Goal: Information Seeking & Learning: Learn about a topic

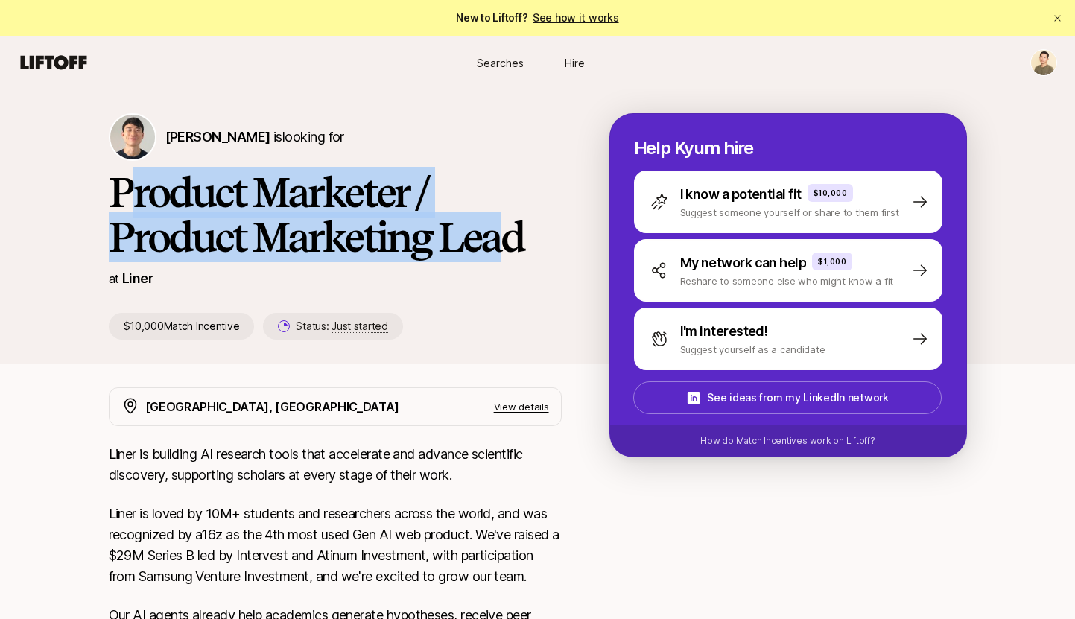
drag, startPoint x: 138, startPoint y: 183, endPoint x: 511, endPoint y: 229, distance: 375.9
click at [511, 229] on h1 "Product Marketer / Product Marketing Lead" at bounding box center [335, 214] width 453 height 89
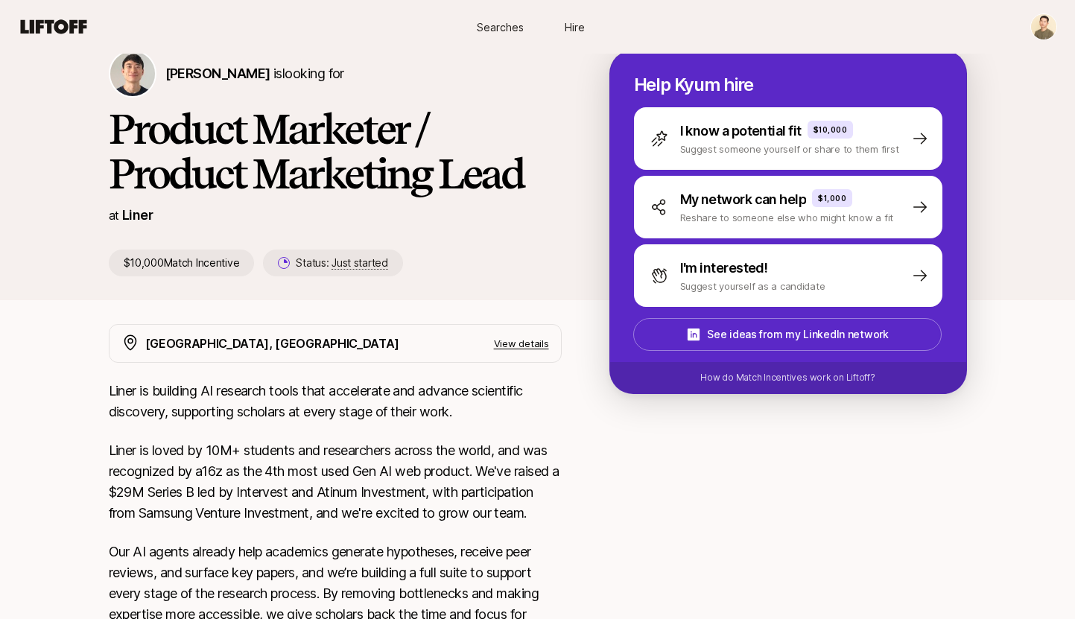
scroll to position [73, 0]
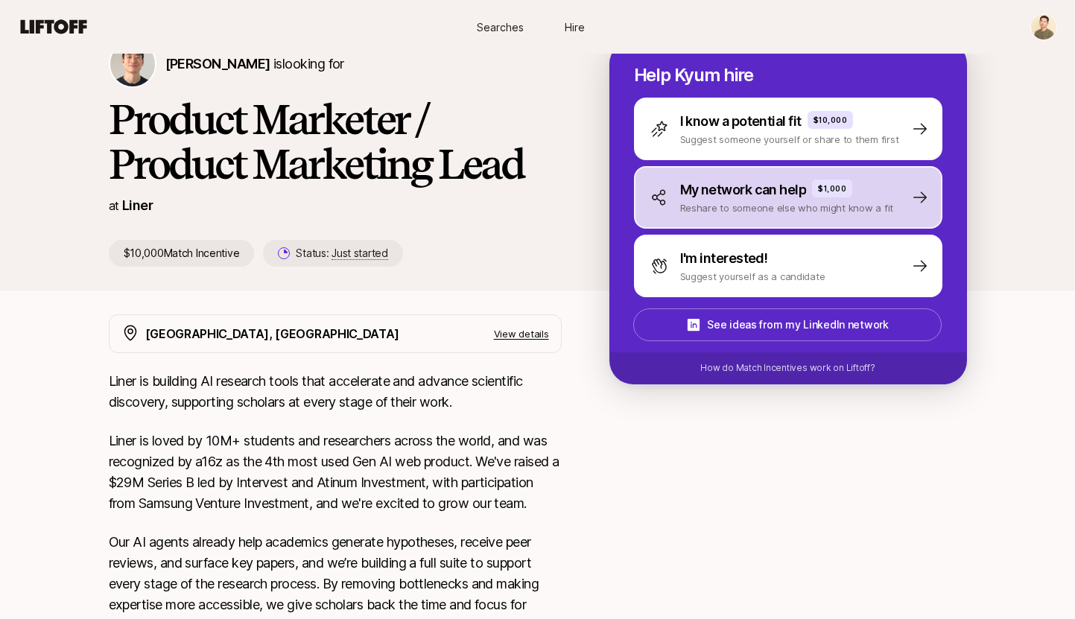
click at [780, 199] on p "My network can help" at bounding box center [743, 189] width 127 height 21
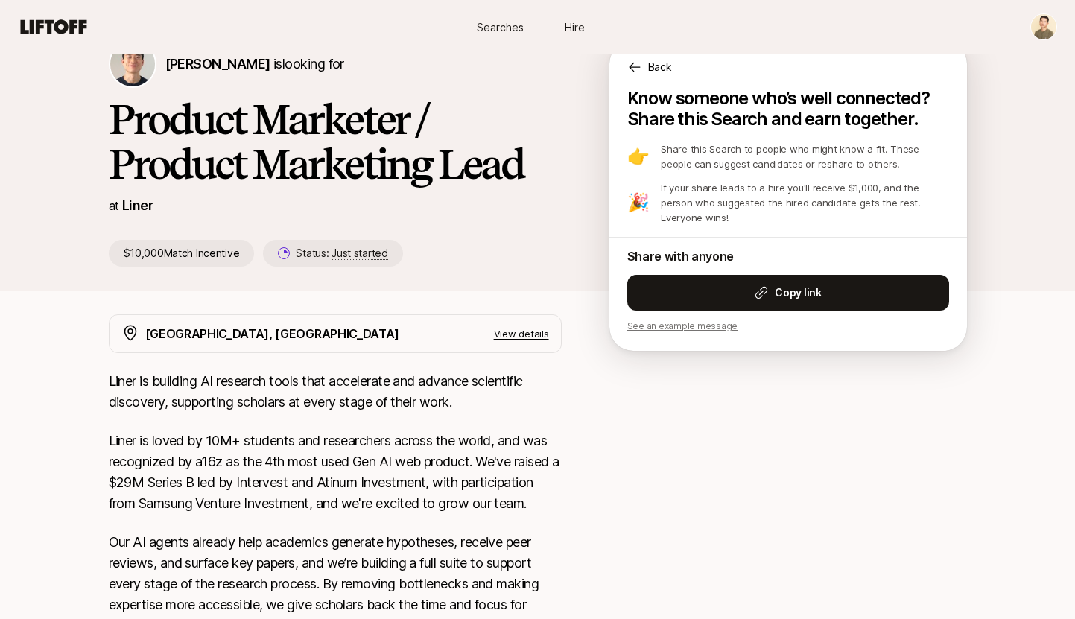
click at [633, 61] on icon at bounding box center [634, 67] width 15 height 15
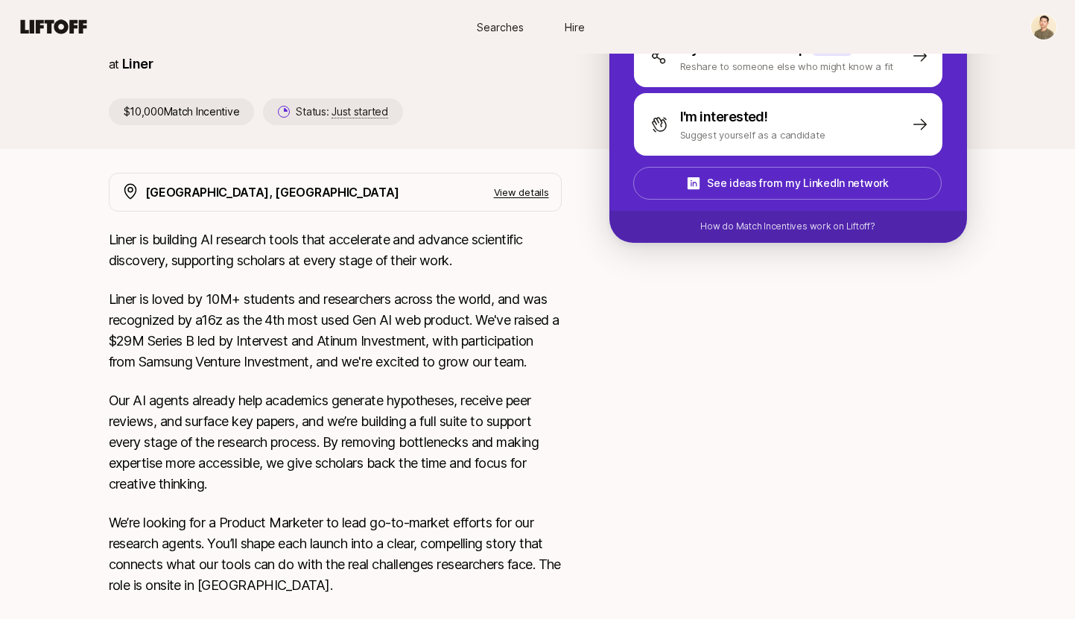
scroll to position [0, 0]
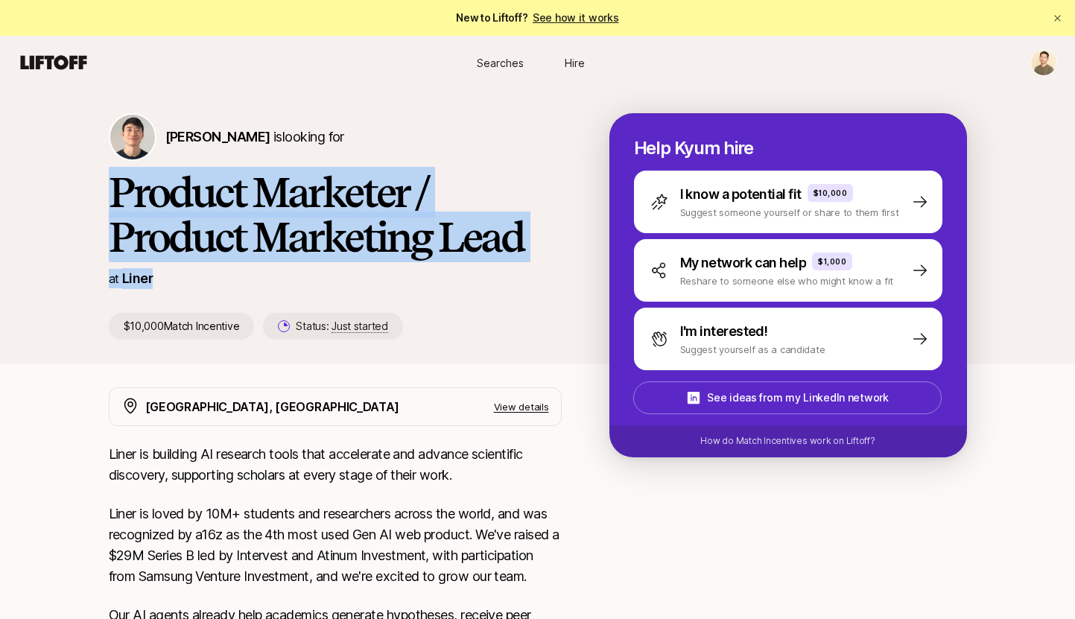
drag, startPoint x: 116, startPoint y: 187, endPoint x: 497, endPoint y: 293, distance: 395.0
click at [497, 293] on div "[PERSON_NAME] is looking for Product Marketer / Product Marketing Lead at Liner…" at bounding box center [359, 226] width 501 height 226
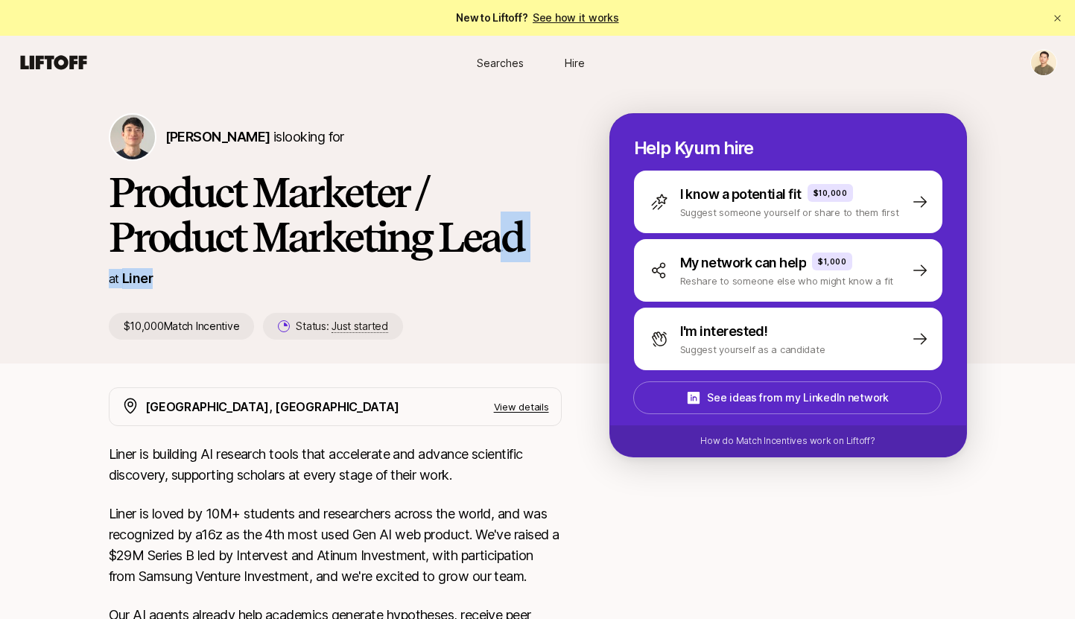
drag, startPoint x: 533, startPoint y: 287, endPoint x: 501, endPoint y: 231, distance: 64.8
click at [501, 231] on div "[PERSON_NAME] is looking for Product Marketer / Product Marketing Lead at Liner…" at bounding box center [359, 226] width 501 height 226
click at [501, 231] on h1 "Product Marketer / Product Marketing Lead" at bounding box center [335, 214] width 453 height 89
drag, startPoint x: 471, startPoint y: 138, endPoint x: 481, endPoint y: 238, distance: 101.1
click at [481, 238] on div "[PERSON_NAME] is looking for Product Marketer / Product Marketing Lead at Liner…" at bounding box center [359, 226] width 501 height 226
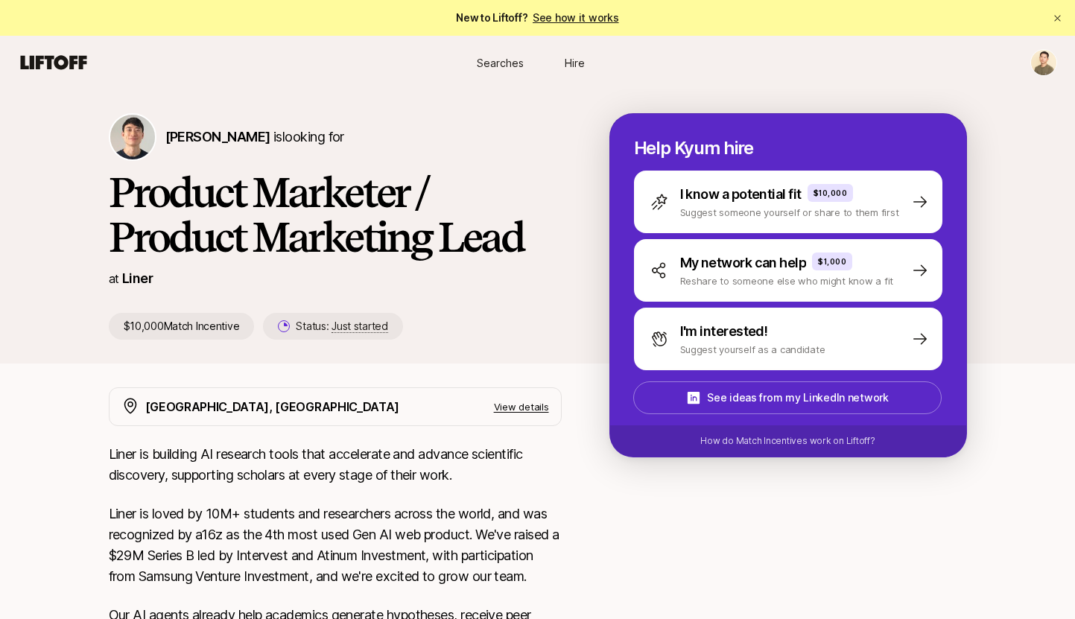
click at [481, 238] on h1 "Product Marketer / Product Marketing Lead" at bounding box center [335, 214] width 453 height 89
drag, startPoint x: 506, startPoint y: 273, endPoint x: 499, endPoint y: 256, distance: 18.4
click at [493, 236] on div "[PERSON_NAME] is looking for Product Marketer / Product Marketing Lead at Liner…" at bounding box center [359, 226] width 501 height 226
click at [505, 271] on div "at Liner" at bounding box center [335, 278] width 453 height 21
click at [521, 408] on p "View details" at bounding box center [521, 406] width 55 height 15
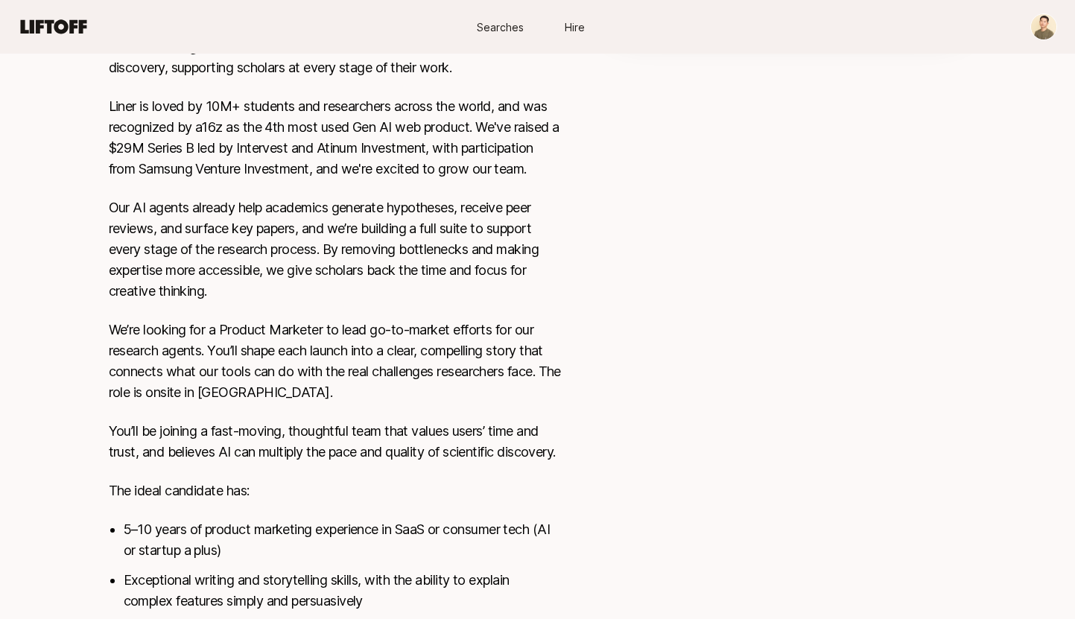
scroll to position [325, 0]
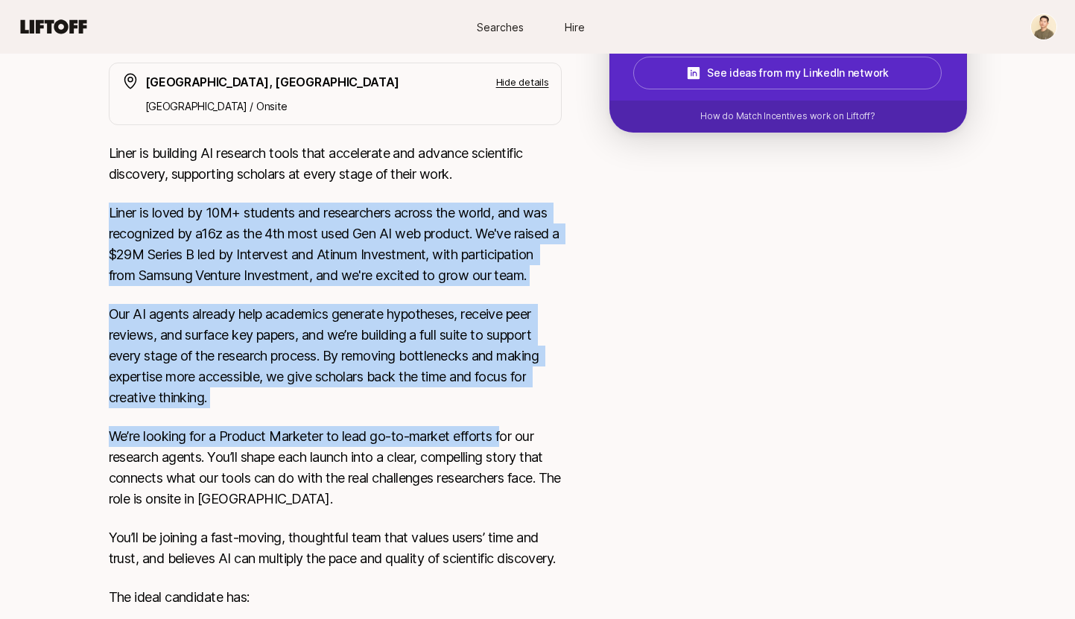
drag, startPoint x: 442, startPoint y: 185, endPoint x: 506, endPoint y: 442, distance: 264.8
click at [506, 442] on div "Liner is building AI research tools that accelerate and advance scientific disc…" at bounding box center [335, 505] width 453 height 724
click at [506, 442] on p "We’re looking for a Product Marketer to lead go-to-market efforts for our resea…" at bounding box center [335, 467] width 453 height 83
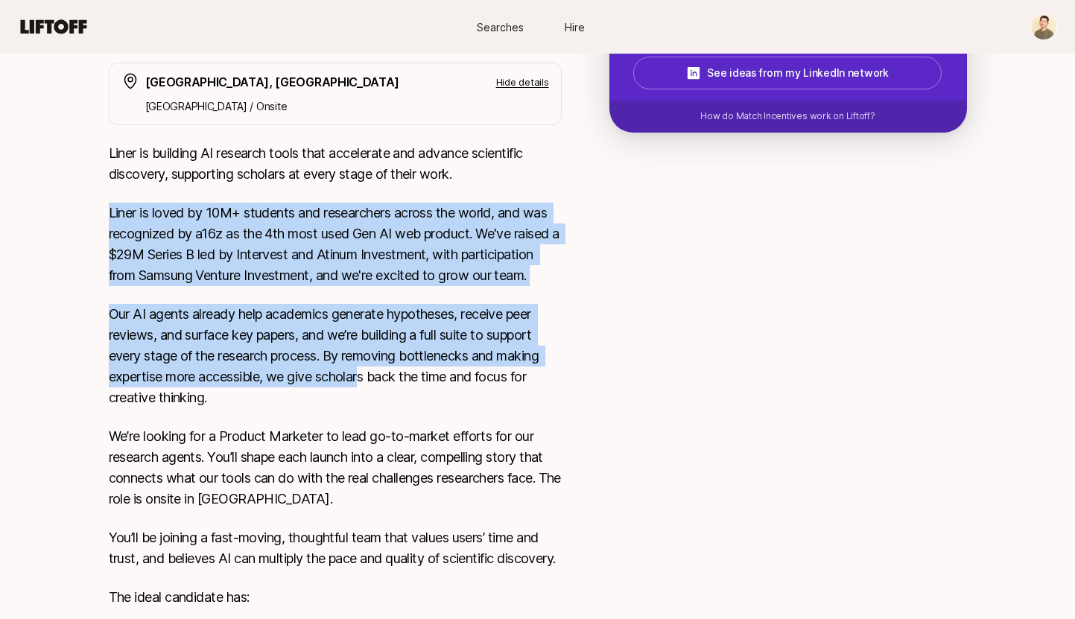
drag, startPoint x: 316, startPoint y: 194, endPoint x: 365, endPoint y: 382, distance: 194.0
click at [365, 382] on div "Liner is building AI research tools that accelerate and advance scientific disc…" at bounding box center [335, 505] width 453 height 724
click at [365, 382] on p "Our AI agents already help academics generate hypotheses, receive peer reviews,…" at bounding box center [335, 356] width 453 height 104
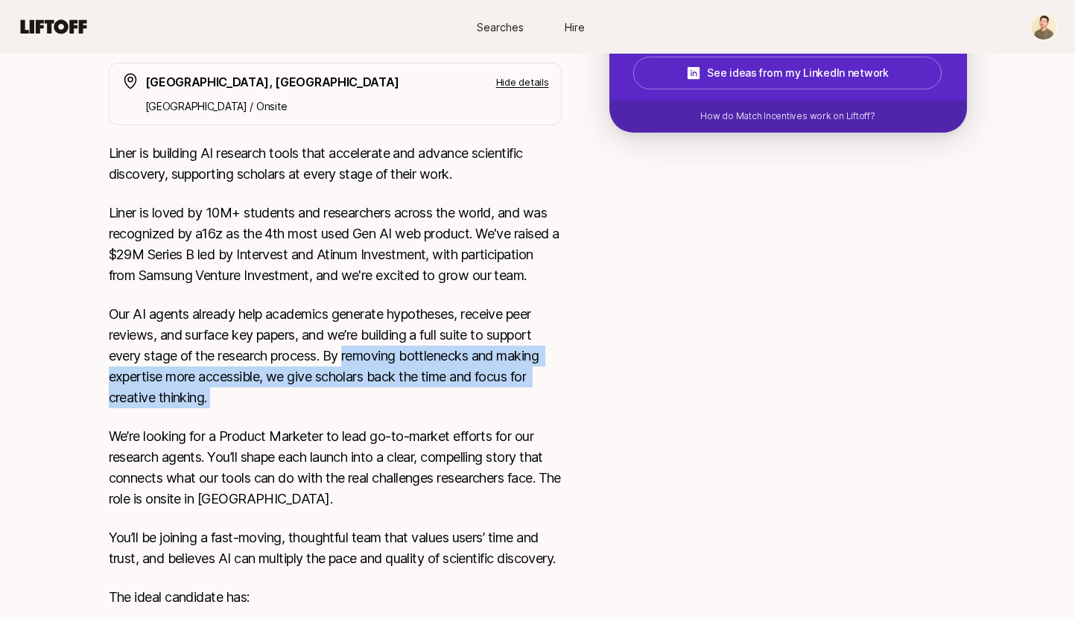
drag, startPoint x: 372, startPoint y: 409, endPoint x: 348, endPoint y: 353, distance: 61.0
click at [348, 353] on div "Liner is building AI research tools that accelerate and advance scientific disc…" at bounding box center [335, 505] width 453 height 724
click at [348, 353] on p "Our AI agents already help academics generate hypotheses, receive peer reviews,…" at bounding box center [335, 356] width 453 height 104
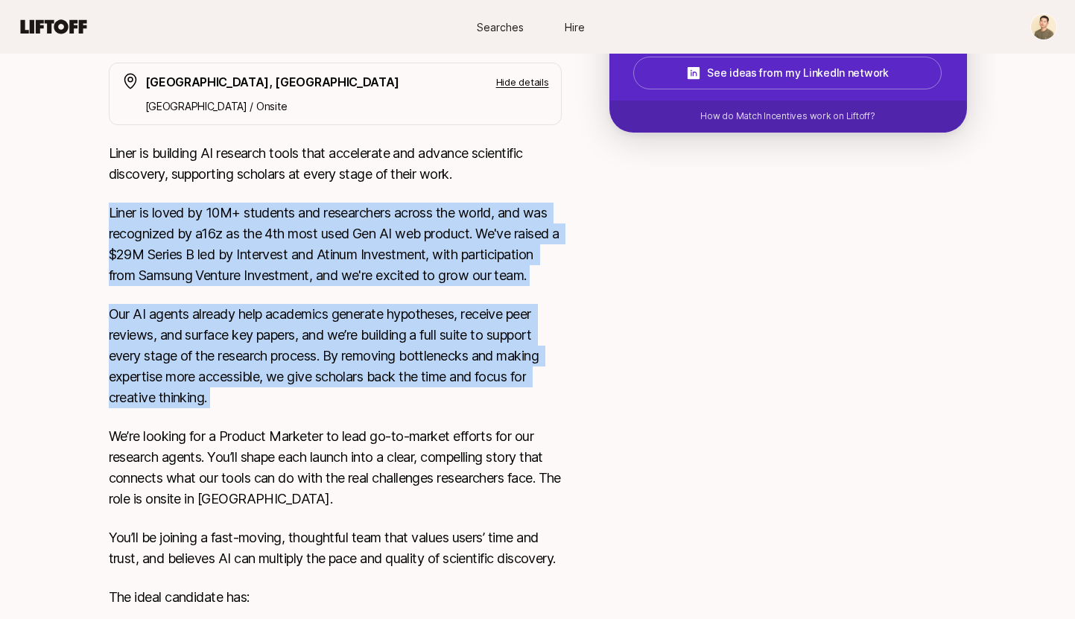
drag, startPoint x: 233, startPoint y: 198, endPoint x: 279, endPoint y: 425, distance: 231.8
click at [279, 425] on div "Liner is building AI research tools that accelerate and advance scientific disc…" at bounding box center [335, 505] width 453 height 724
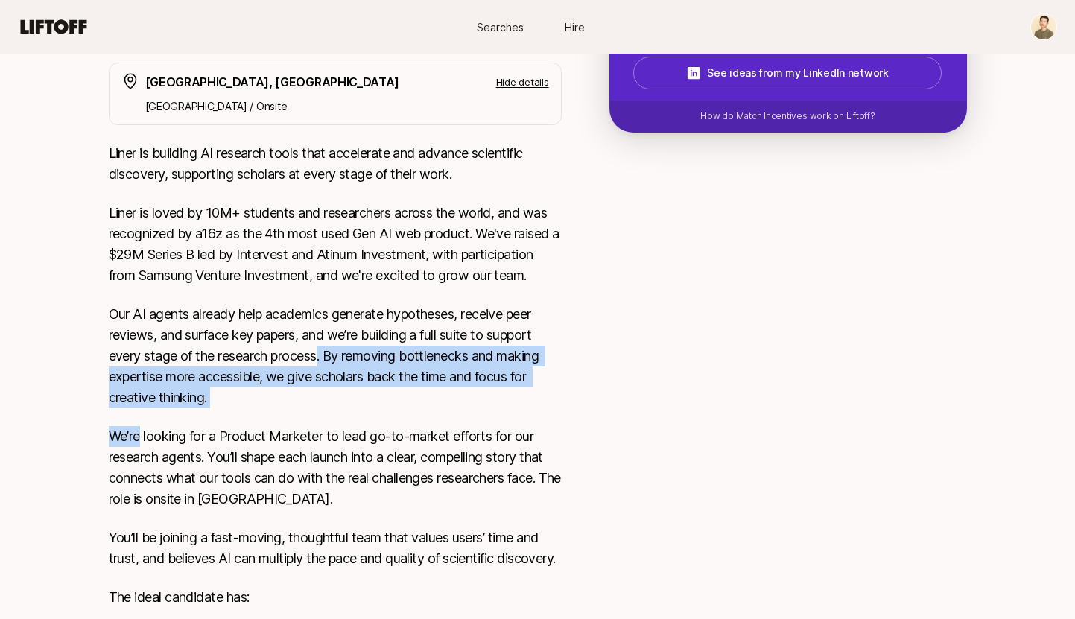
drag, startPoint x: 279, startPoint y: 425, endPoint x: 320, endPoint y: 366, distance: 71.9
click at [320, 366] on div "Liner is building AI research tools that accelerate and advance scientific disc…" at bounding box center [335, 505] width 453 height 724
click at [320, 366] on p "Our AI agents already help academics generate hypotheses, receive peer reviews,…" at bounding box center [335, 356] width 453 height 104
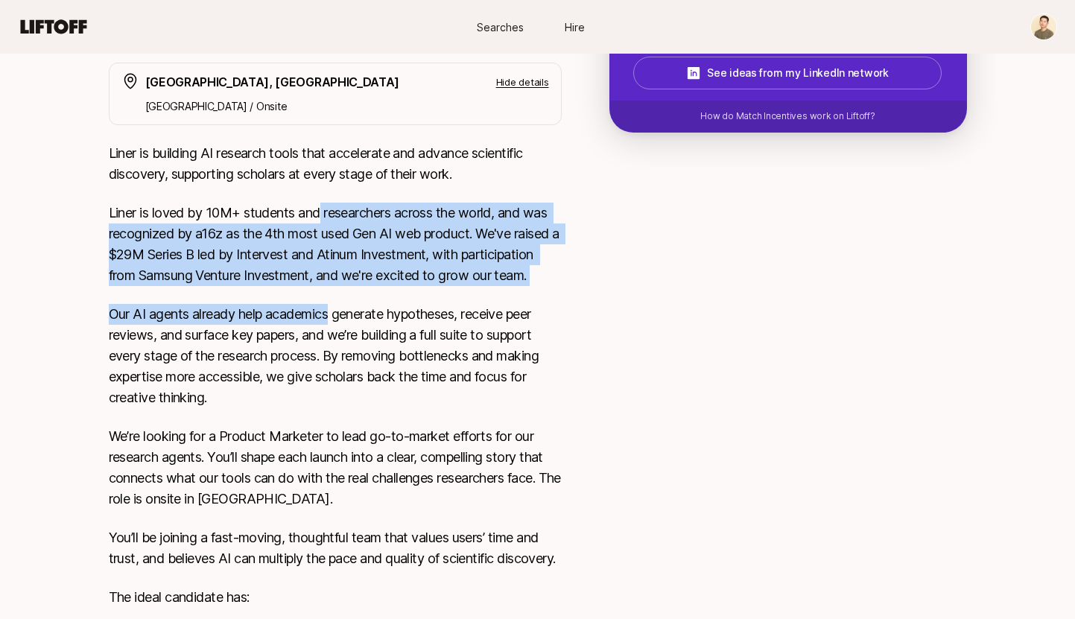
drag, startPoint x: 324, startPoint y: 210, endPoint x: 338, endPoint y: 352, distance: 142.2
click at [338, 352] on div "Liner is building AI research tools that accelerate and advance scientific disc…" at bounding box center [335, 505] width 453 height 724
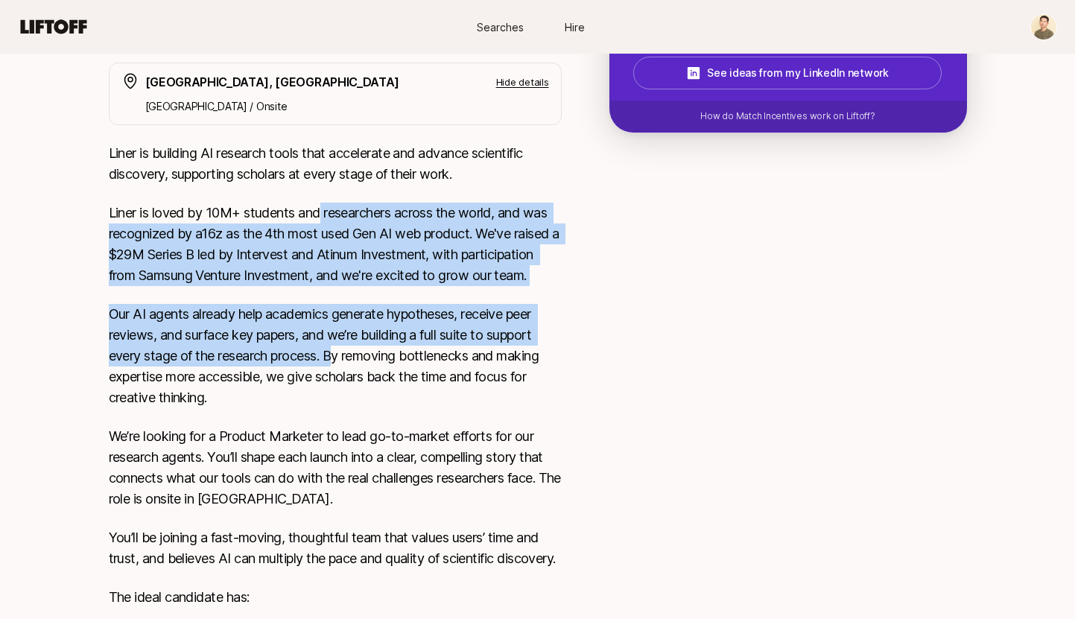
click at [338, 354] on p "Our AI agents already help academics generate hypotheses, receive peer reviews,…" at bounding box center [335, 356] width 453 height 104
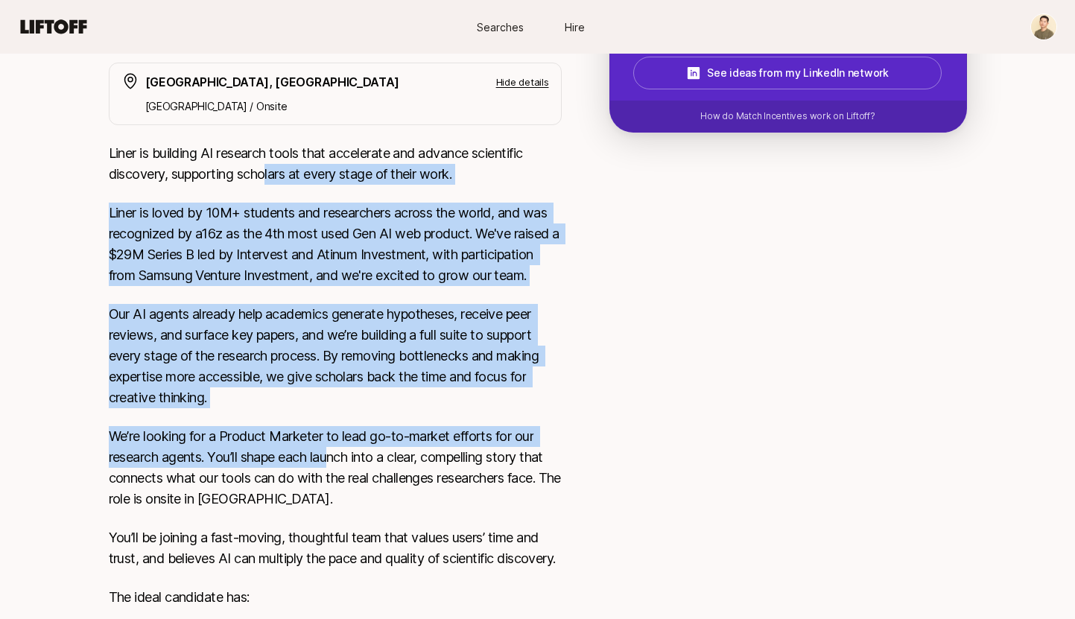
drag, startPoint x: 287, startPoint y: 250, endPoint x: 334, endPoint y: 453, distance: 208.5
click at [334, 453] on div "Liner is building AI research tools that accelerate and advance scientific disc…" at bounding box center [335, 505] width 453 height 724
click at [334, 453] on p "We’re looking for a Product Marketer to lead go-to-market efforts for our resea…" at bounding box center [335, 467] width 453 height 83
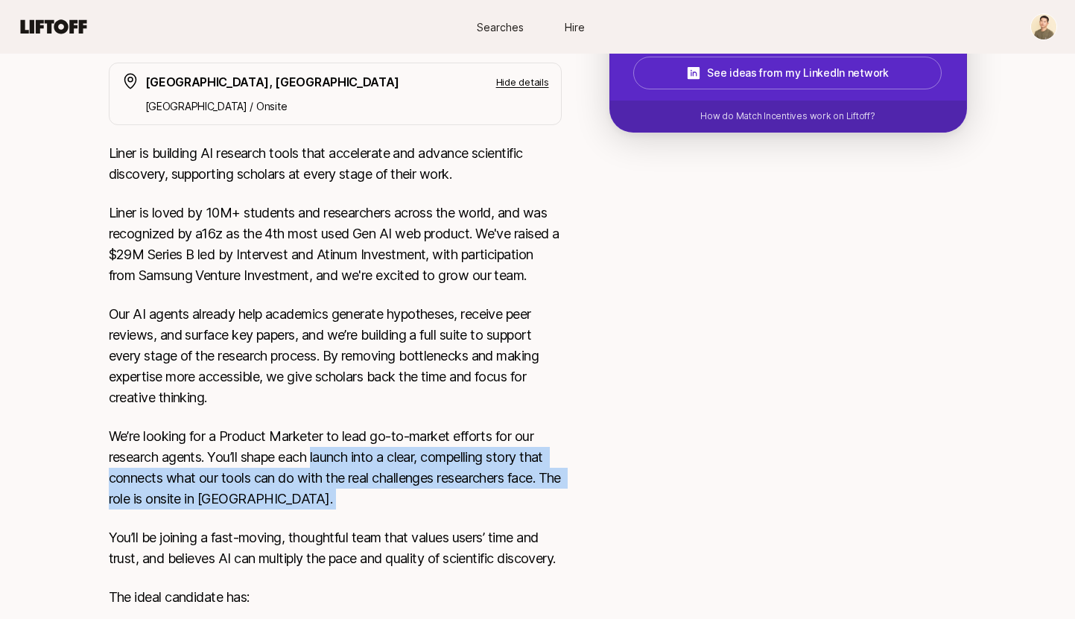
drag, startPoint x: 334, startPoint y: 453, endPoint x: 364, endPoint y: 496, distance: 52.9
click at [364, 496] on p "We’re looking for a Product Marketer to lead go-to-market efforts for our resea…" at bounding box center [335, 467] width 453 height 83
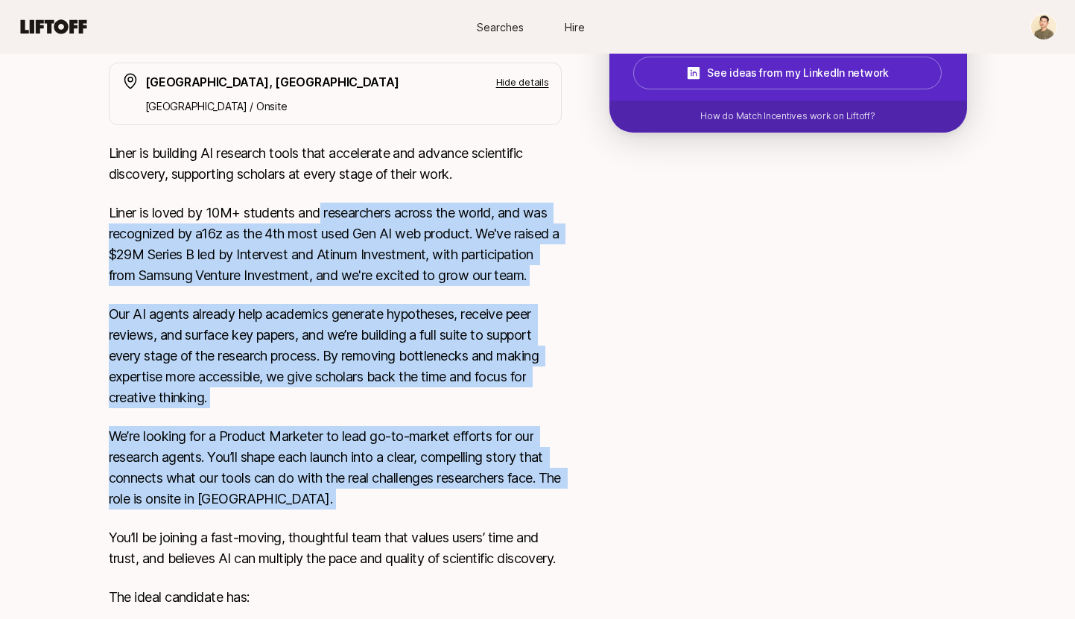
drag, startPoint x: 322, startPoint y: 209, endPoint x: 393, endPoint y: 515, distance: 313.5
click at [392, 511] on div "Liner is building AI research tools that accelerate and advance scientific disc…" at bounding box center [335, 505] width 453 height 724
click at [393, 515] on div "Liner is building AI research tools that accelerate and advance scientific disc…" at bounding box center [335, 505] width 453 height 724
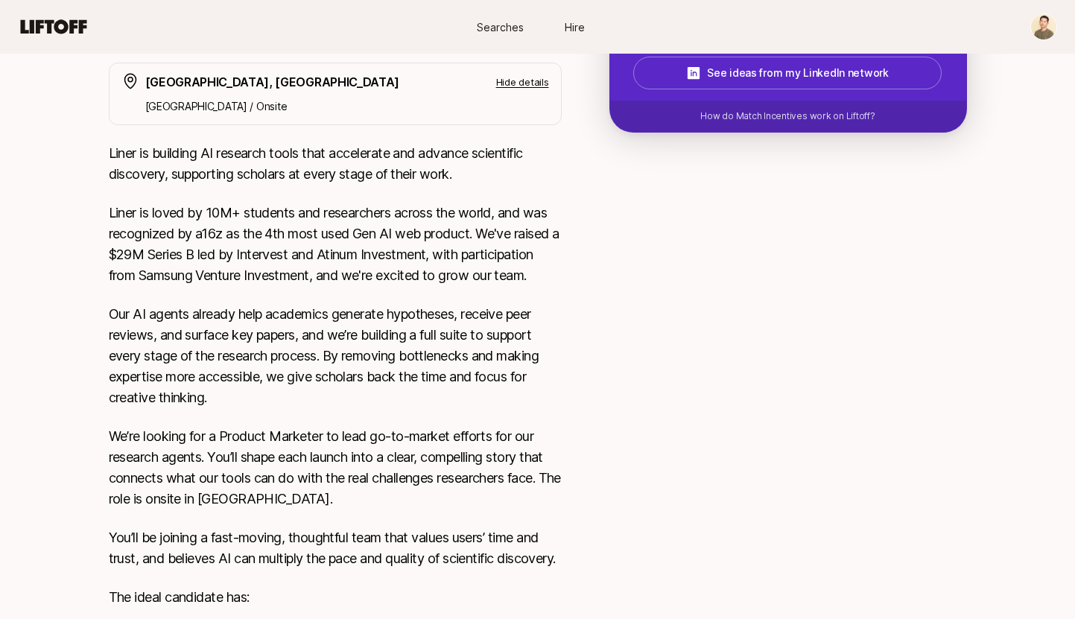
scroll to position [504, 0]
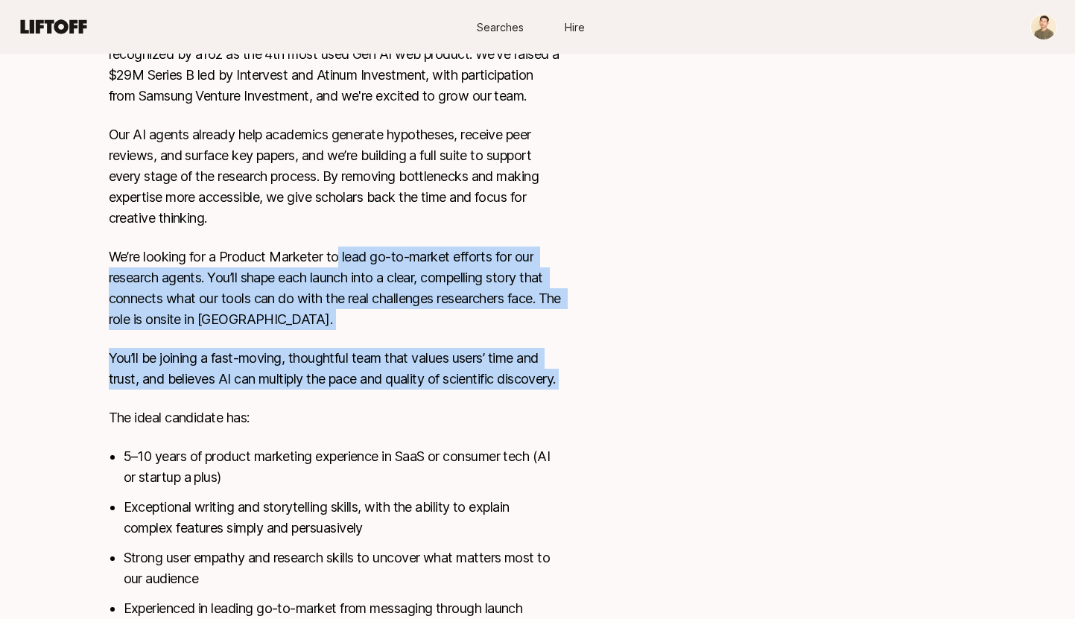
click at [370, 454] on div "Liner is building AI research tools that accelerate and advance scientific disc…" at bounding box center [335, 326] width 453 height 724
